Goal: Transaction & Acquisition: Purchase product/service

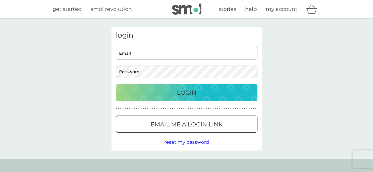
type input "[EMAIL_ADDRESS][DOMAIN_NAME]"
click at [185, 95] on p "Login" at bounding box center [186, 92] width 19 height 9
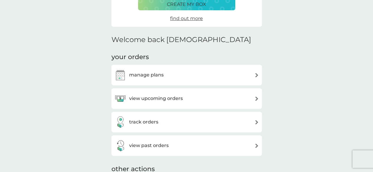
scroll to position [114, 0]
click at [170, 78] on div "manage plans" at bounding box center [186, 75] width 144 height 12
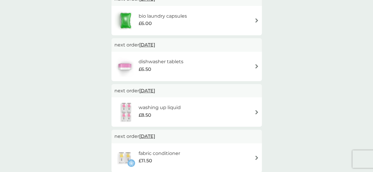
scroll to position [125, 0]
click at [211, 104] on div "washing up liquid £8.50" at bounding box center [186, 111] width 144 height 21
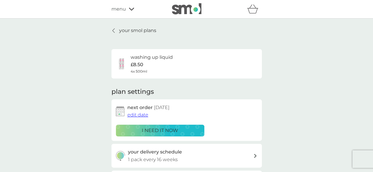
click at [157, 130] on p "i need it now" at bounding box center [160, 131] width 36 height 8
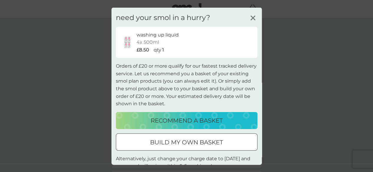
click at [166, 143] on p "build my own basket" at bounding box center [186, 142] width 73 height 9
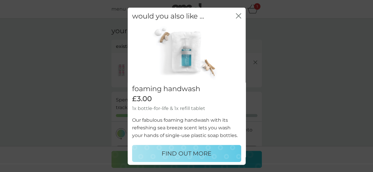
scroll to position [8, 0]
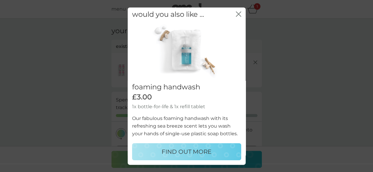
click at [236, 11] on icon "close" at bounding box center [238, 13] width 5 height 5
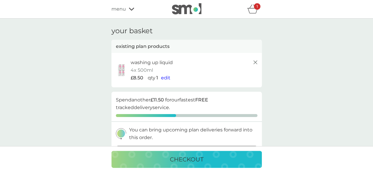
click at [239, 160] on div "checkout" at bounding box center [186, 159] width 138 height 9
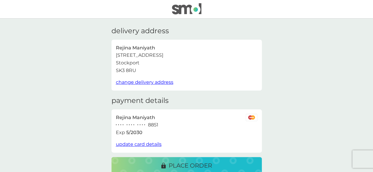
click at [151, 146] on span "update card details" at bounding box center [139, 145] width 46 height 6
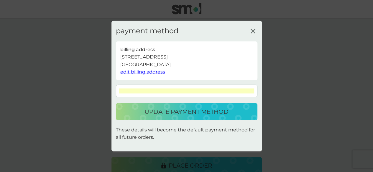
click at [184, 113] on p "update payment method" at bounding box center [186, 111] width 84 height 9
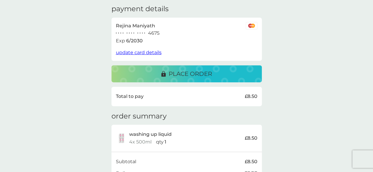
scroll to position [91, 0]
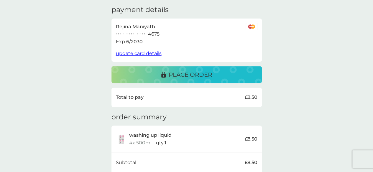
click at [186, 80] on button "place order" at bounding box center [186, 74] width 150 height 17
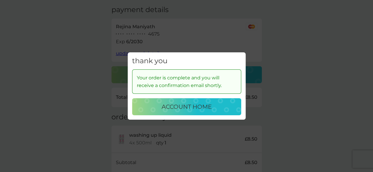
click at [210, 109] on p "account home" at bounding box center [186, 106] width 50 height 9
